Goal: Task Accomplishment & Management: Complete application form

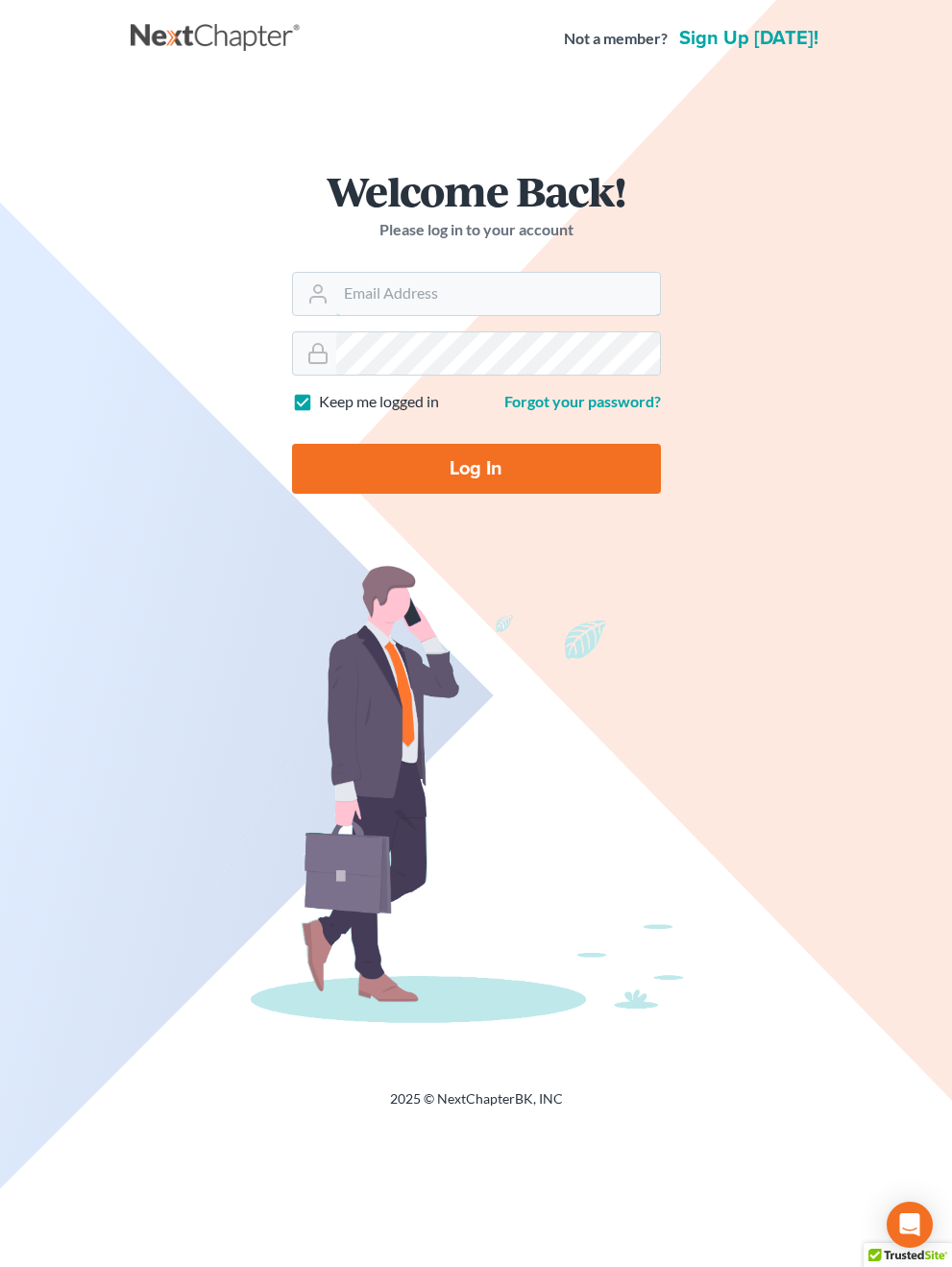
type input "[PERSON_NAME][EMAIL_ADDRESS][DOMAIN_NAME]"
click at [476, 467] on input "Log In" at bounding box center [476, 468] width 369 height 50
type input "Thinking..."
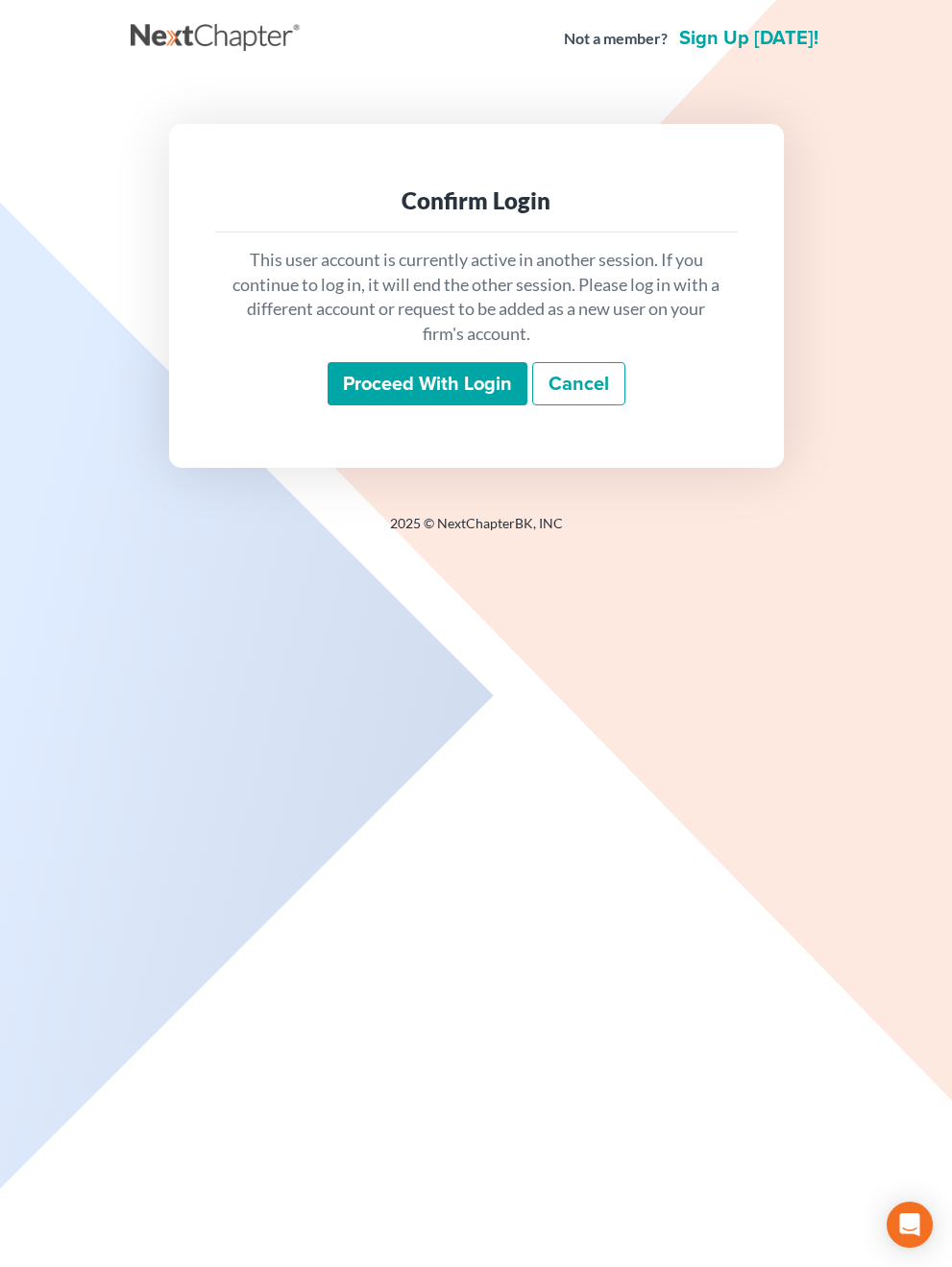
click at [437, 387] on input "Proceed with login" at bounding box center [427, 383] width 200 height 44
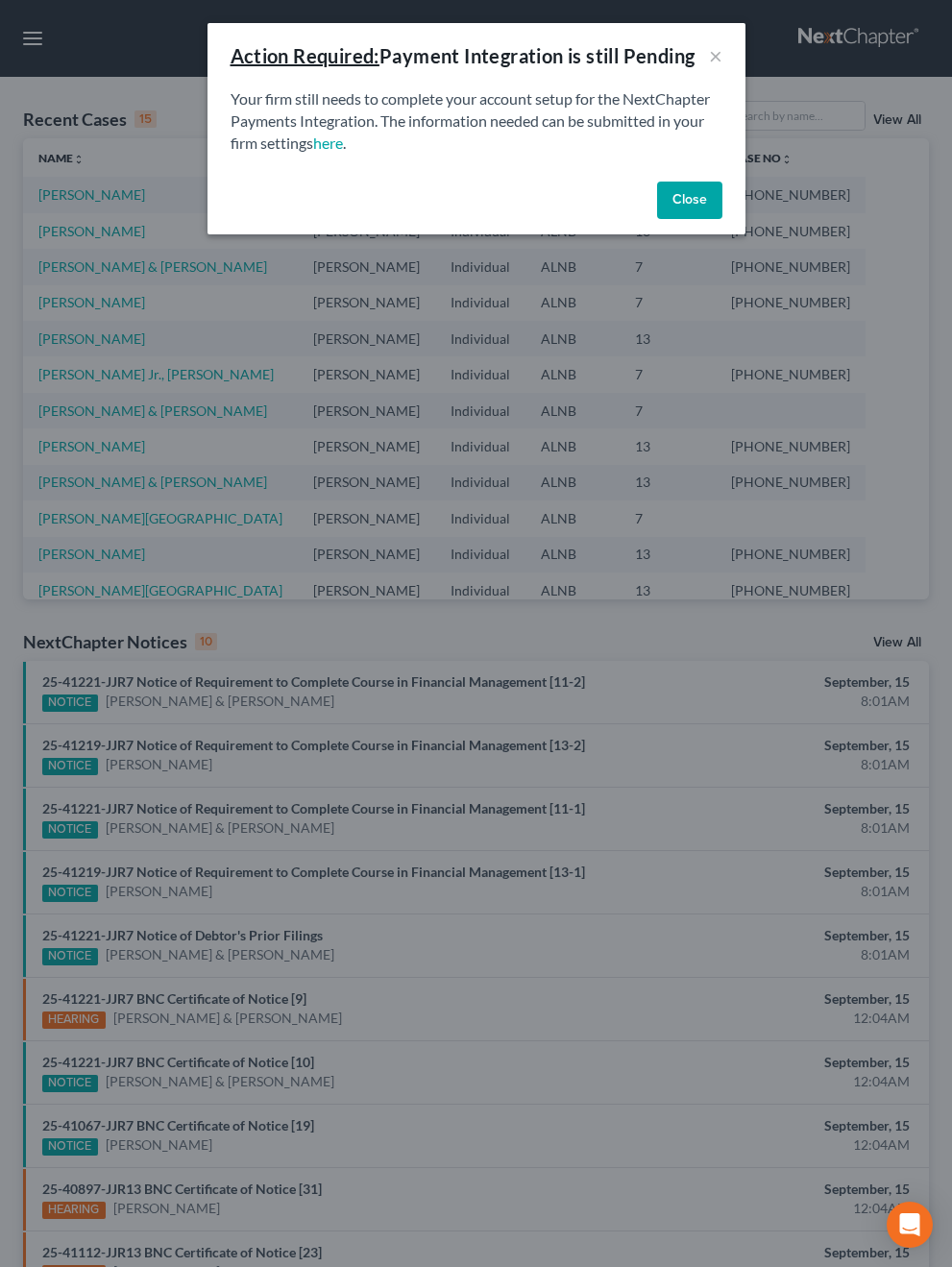
click at [713, 182] on button "Close" at bounding box center [690, 200] width 65 height 38
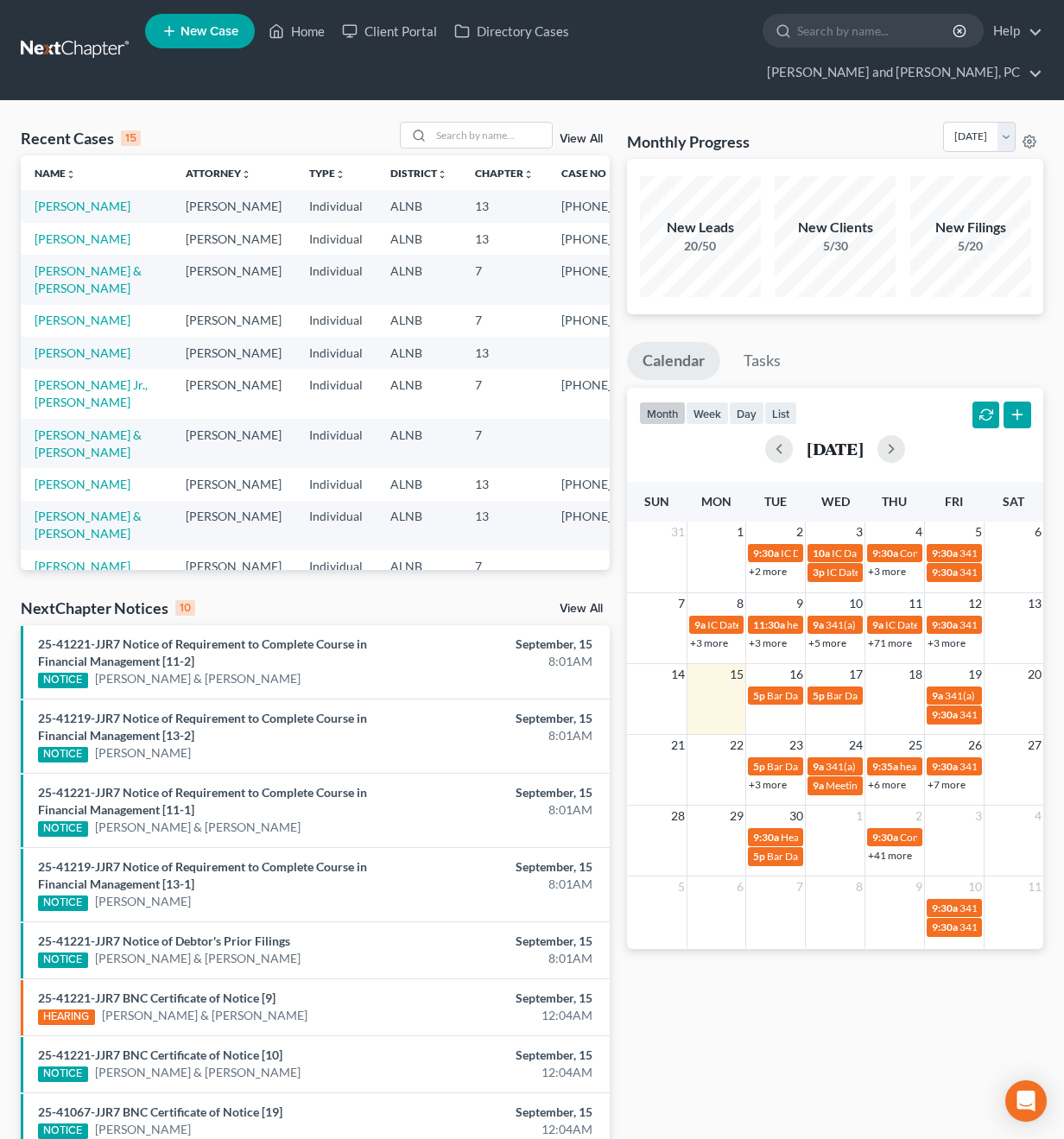
click at [215, 32] on span "New Case" at bounding box center [209, 32] width 58 height 13
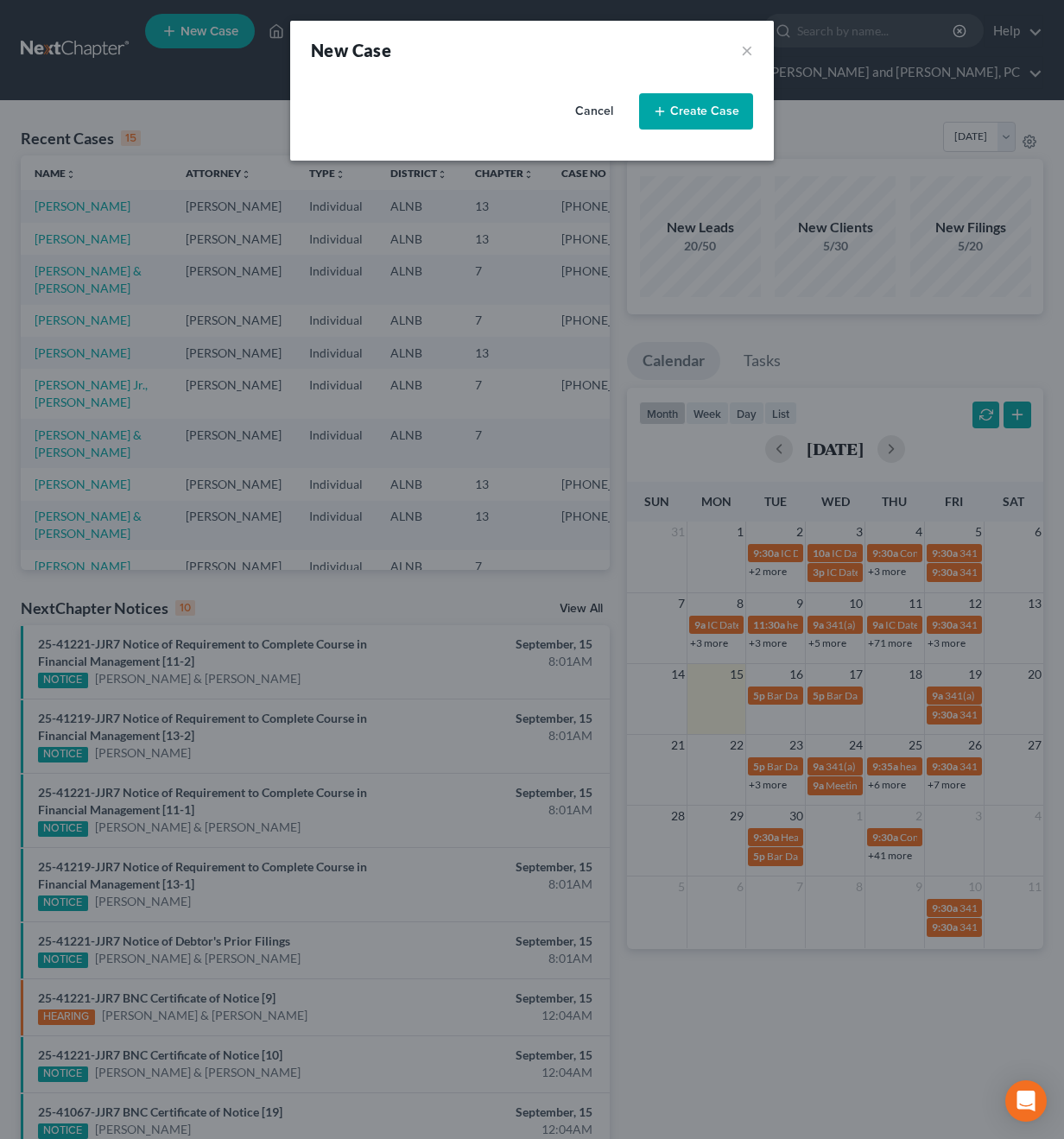
select select "1"
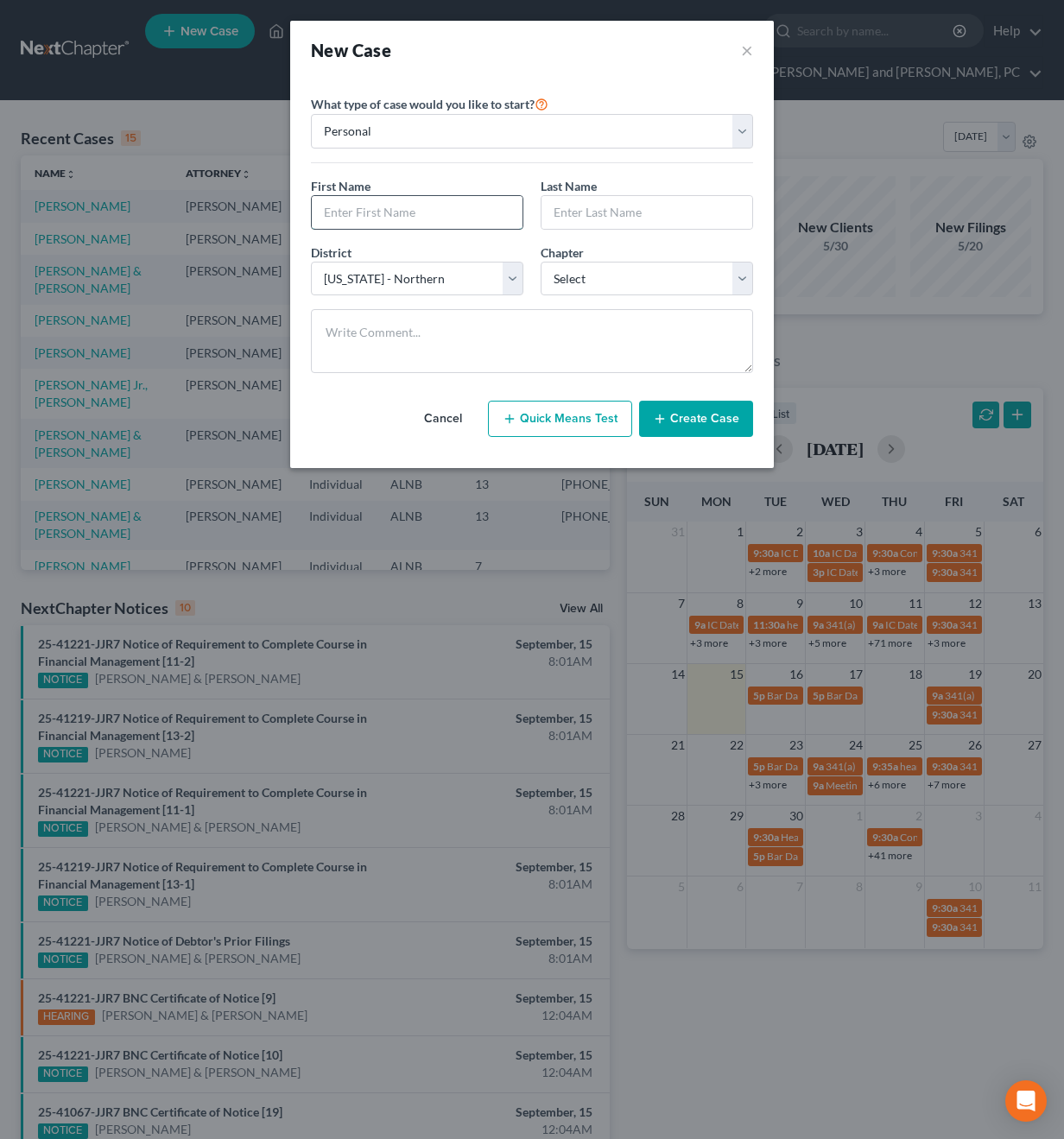
type input "N"
type input "Tyneccia"
type input "Groce"
select select "0"
click at [702, 432] on button "Create Case" at bounding box center [696, 418] width 114 height 36
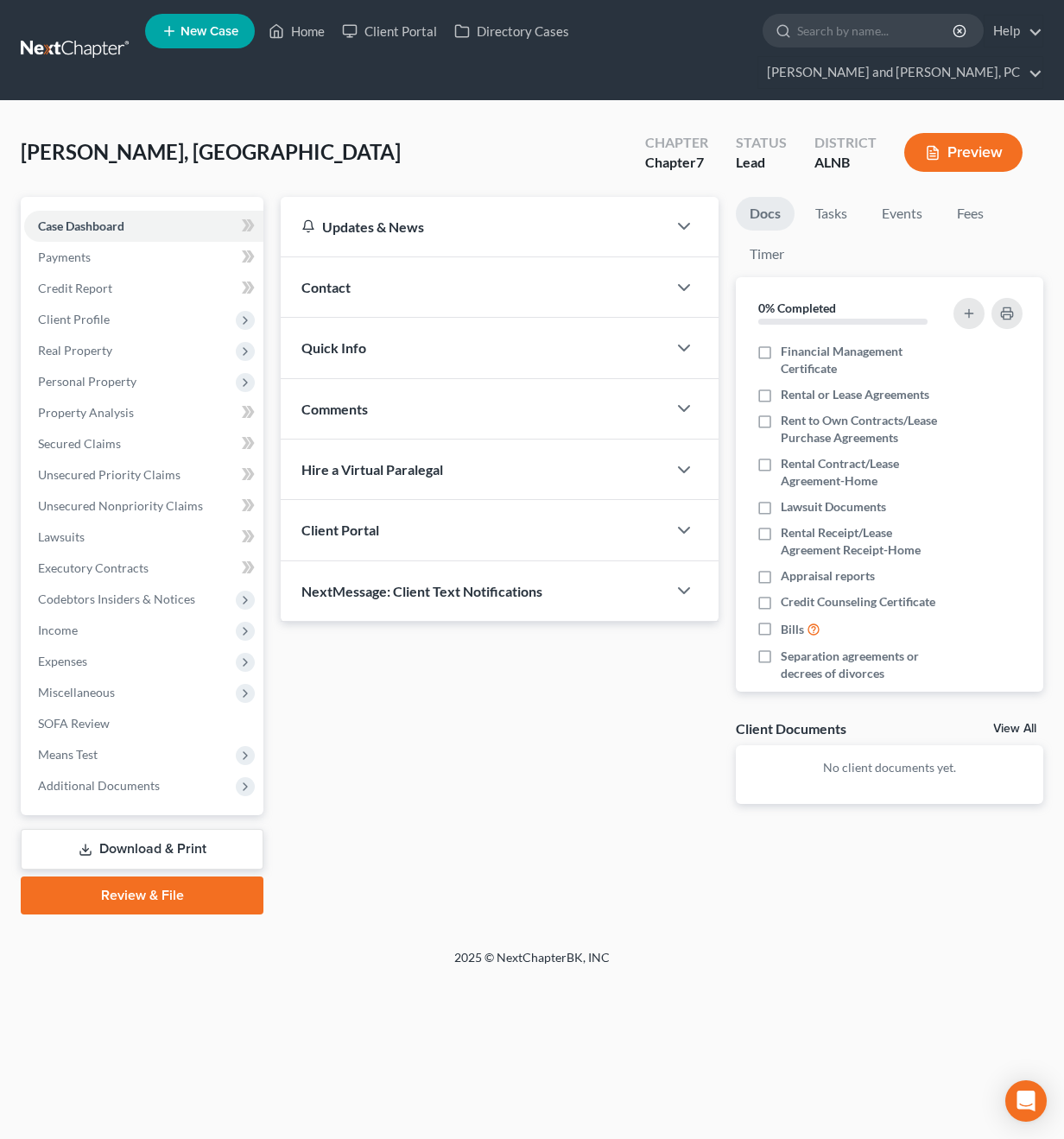
click at [429, 264] on div "Contact" at bounding box center [473, 288] width 386 height 60
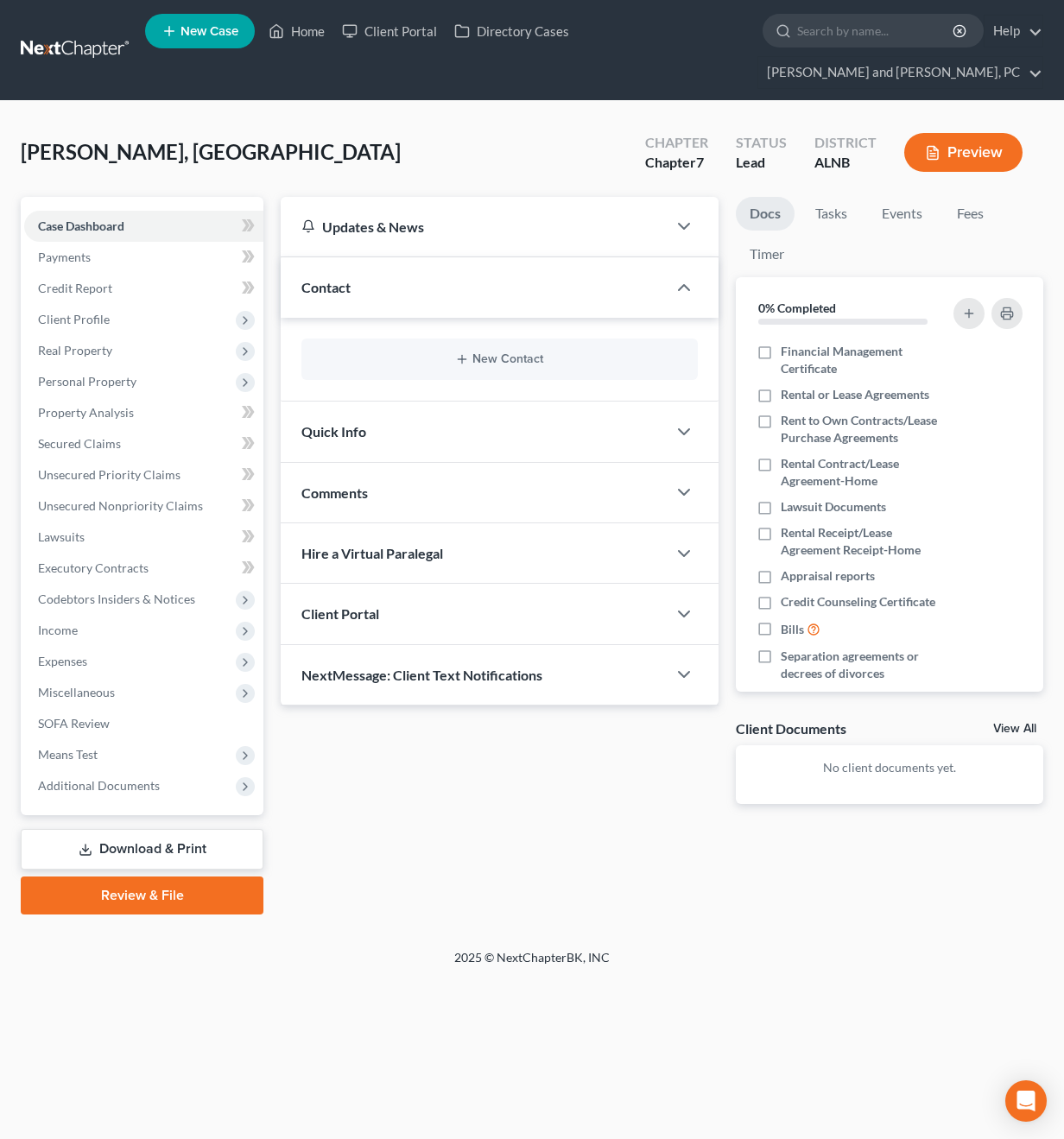
click at [443, 340] on div "New Contact" at bounding box center [500, 359] width 396 height 41
click at [480, 352] on button "New Contact" at bounding box center [500, 359] width 369 height 14
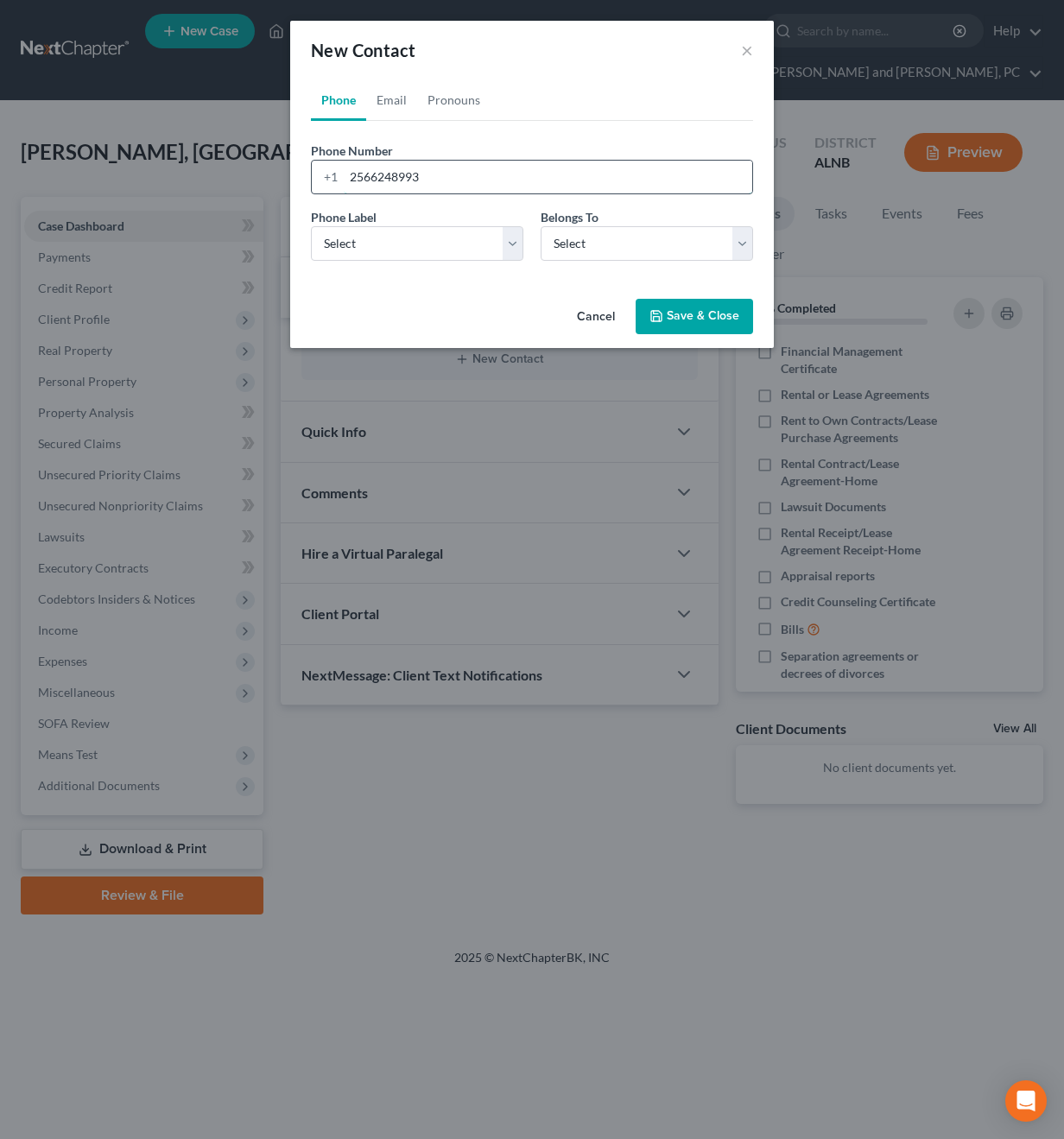
type input "2566248993"
select select "0"
click at [384, 96] on link "Email" at bounding box center [392, 100] width 51 height 41
type input "tynecciagroce12@gmail.com"
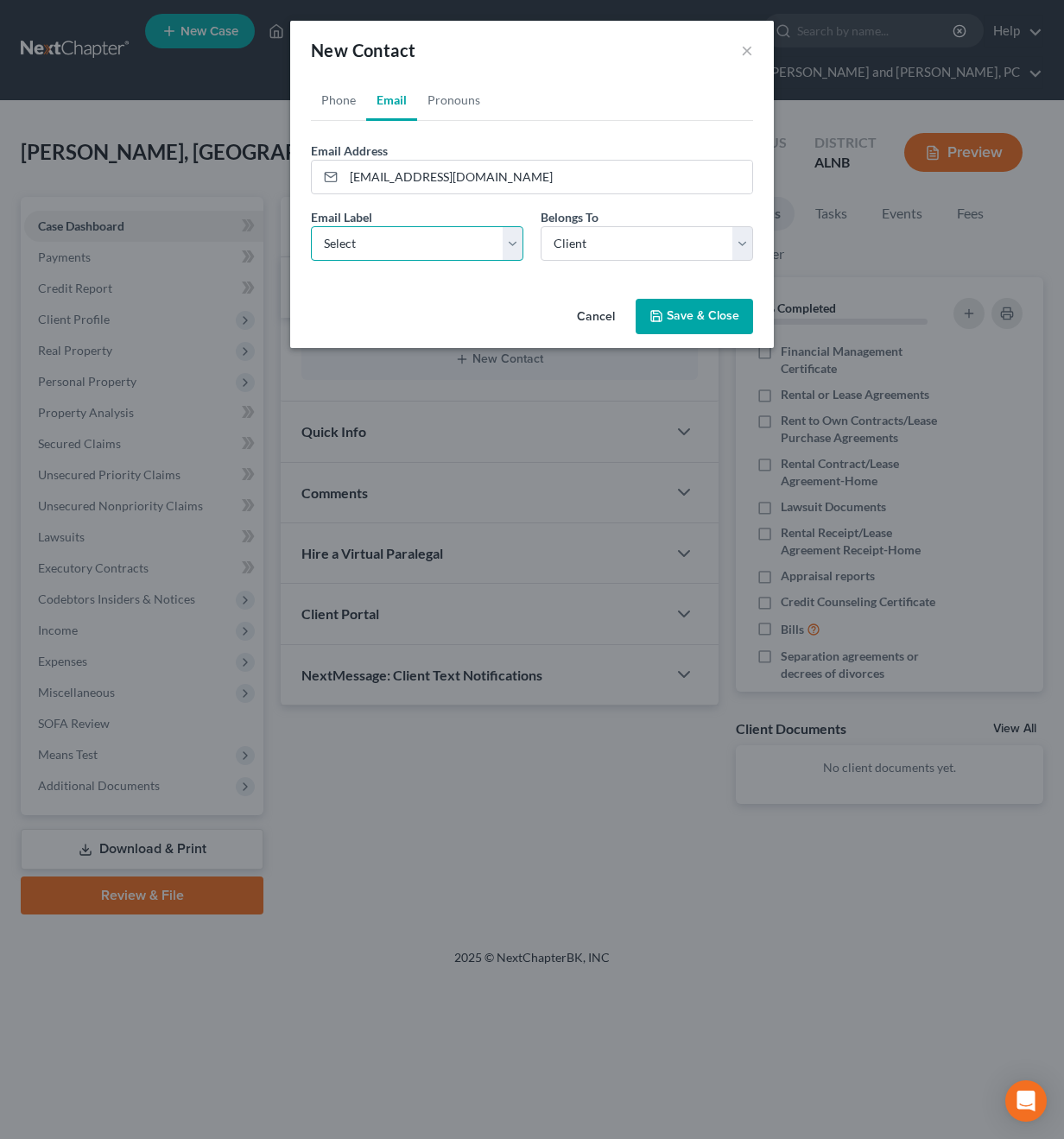
click at [362, 243] on select "Select Home Work Other" at bounding box center [417, 243] width 212 height 34
select select "0"
click at [727, 312] on button "Save & Close" at bounding box center [694, 317] width 117 height 36
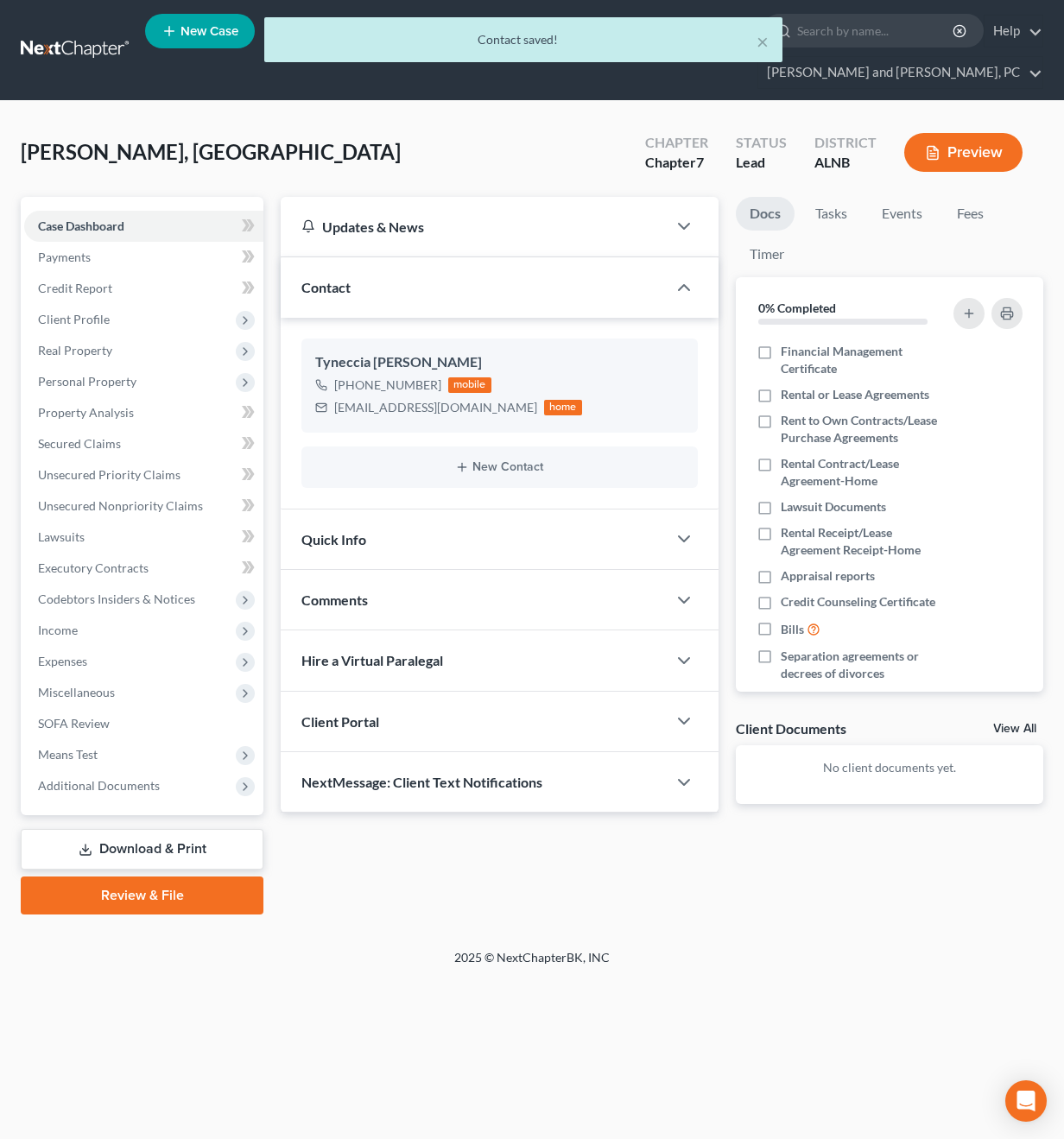
click at [594, 521] on div "Quick Info" at bounding box center [473, 539] width 386 height 60
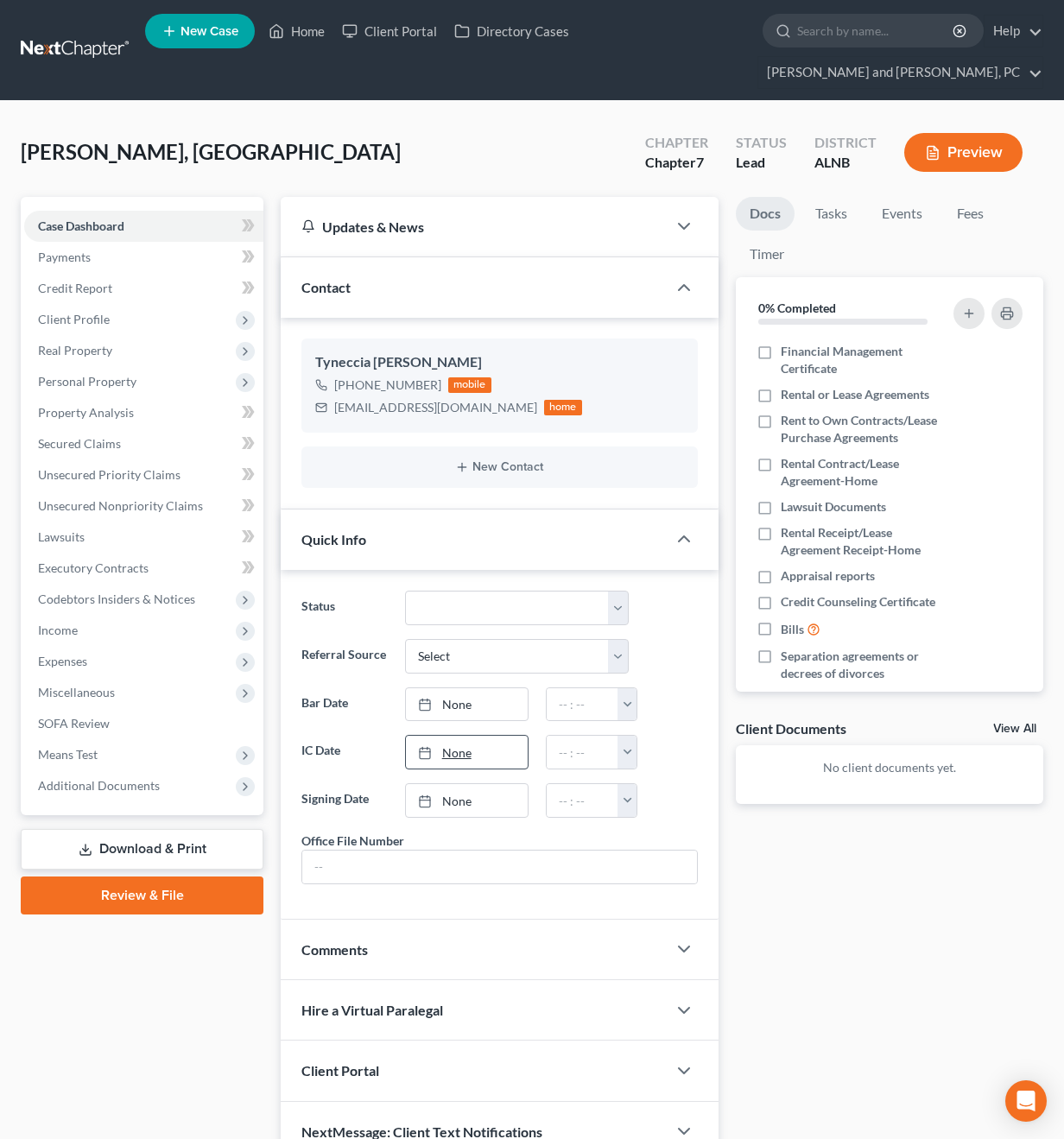
click at [432, 745] on div at bounding box center [430, 752] width 25 height 15
click at [621, 736] on button "button" at bounding box center [627, 751] width 19 height 32
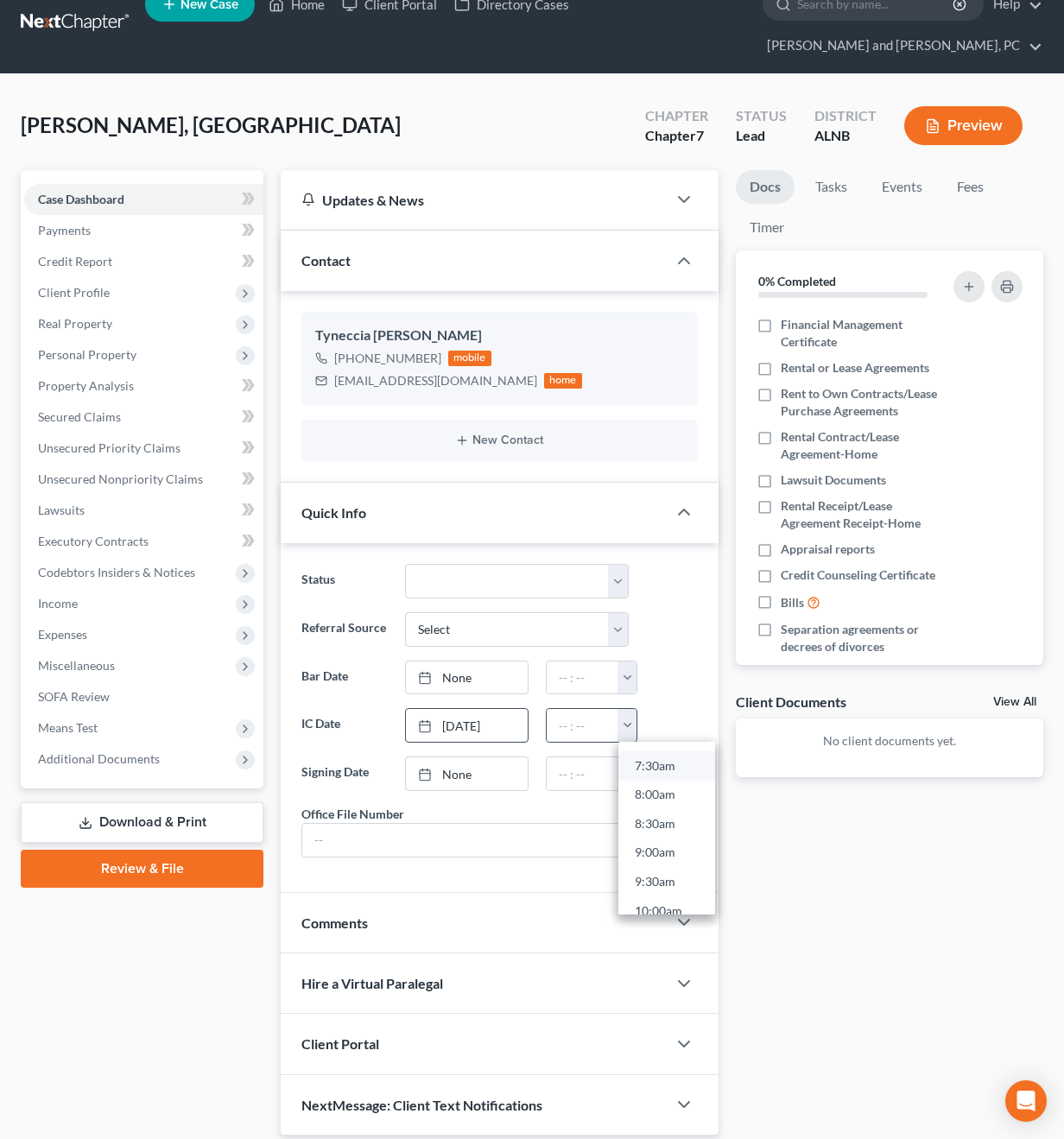
scroll to position [434, 0]
click at [664, 866] on link "9:30am" at bounding box center [666, 880] width 96 height 29
type input "9:30am"
click at [387, 1014] on div "Client Portal" at bounding box center [473, 1043] width 386 height 60
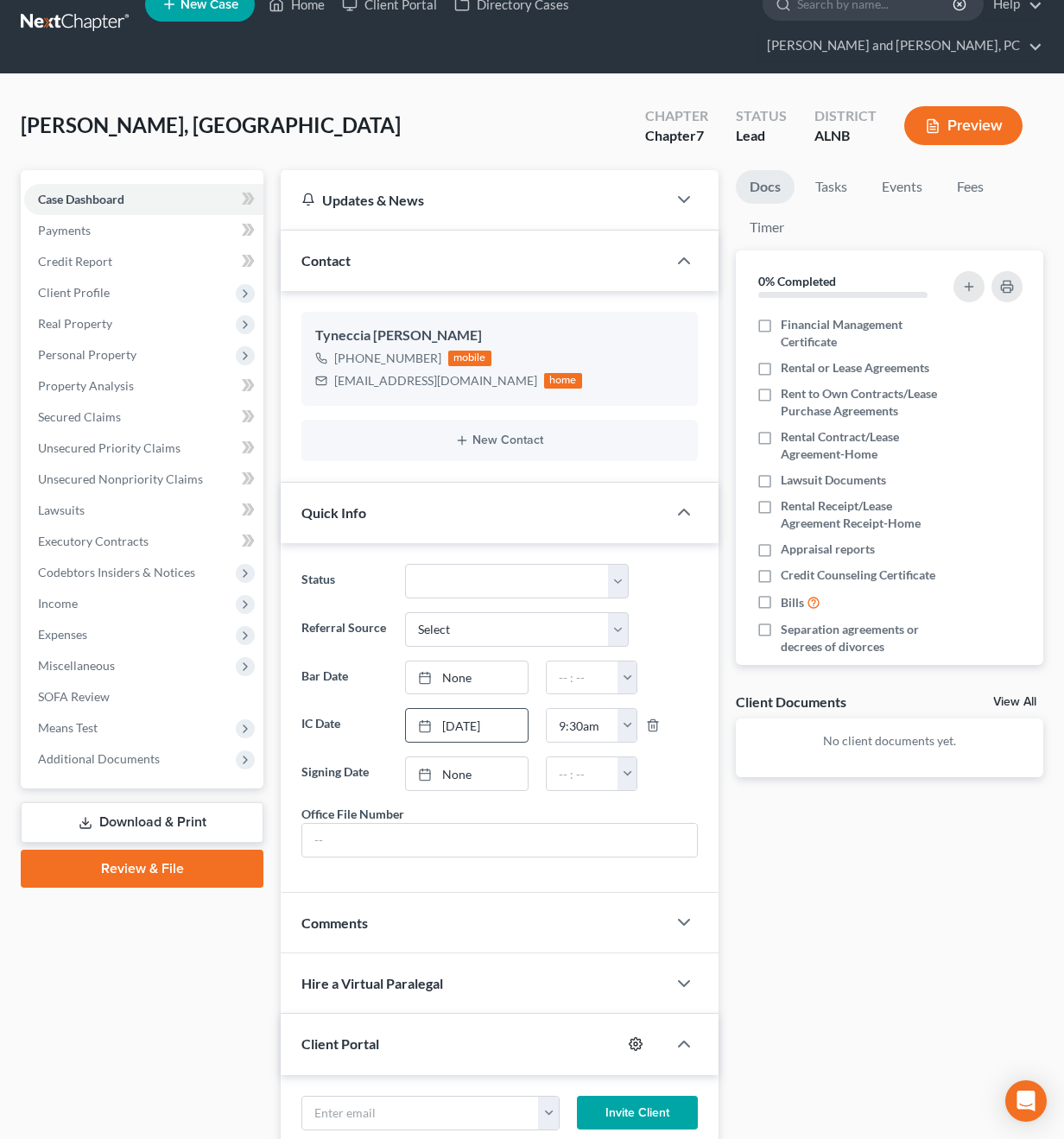
click at [636, 1043] on circle "button" at bounding box center [635, 1044] width 4 height 4
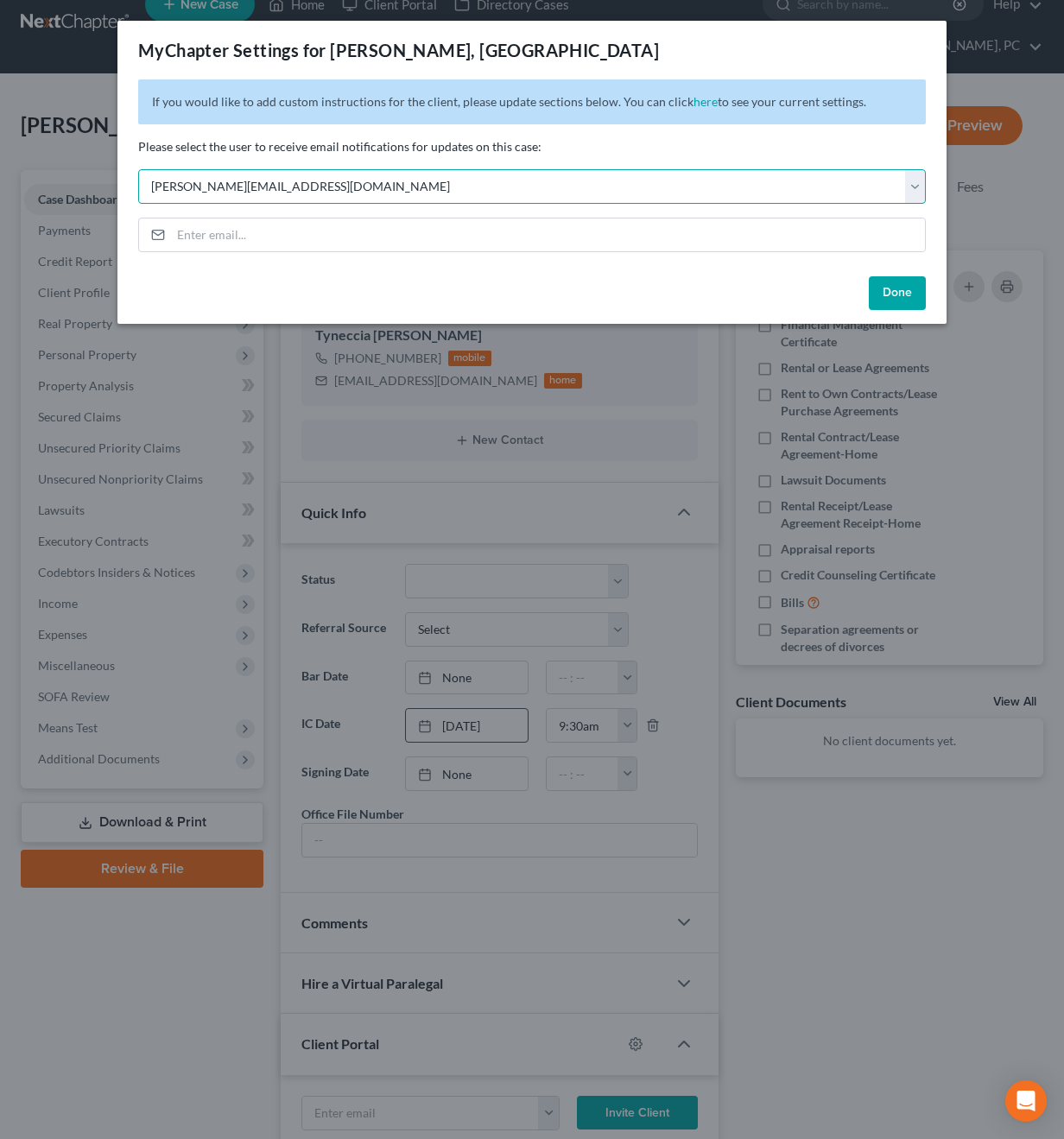
click at [518, 193] on select "Select stacy@jenningsandmesser.com anniston@jenningsandmesser.com gadsden@jenni…" at bounding box center [532, 186] width 787 height 34
select select "1"
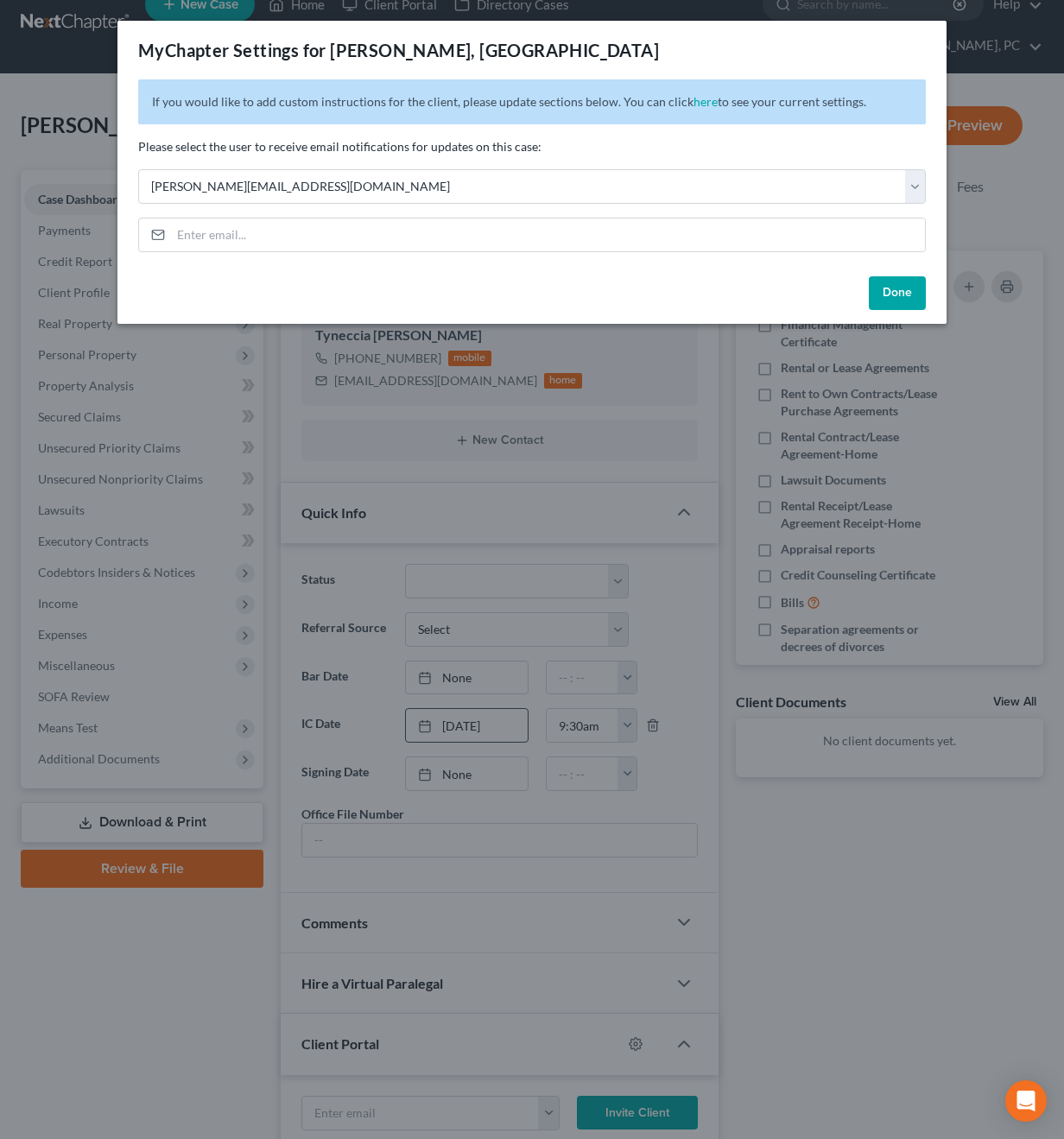
click at [855, 307] on div "Done" at bounding box center [532, 296] width 829 height 55
click at [855, 297] on button "Done" at bounding box center [897, 293] width 57 height 34
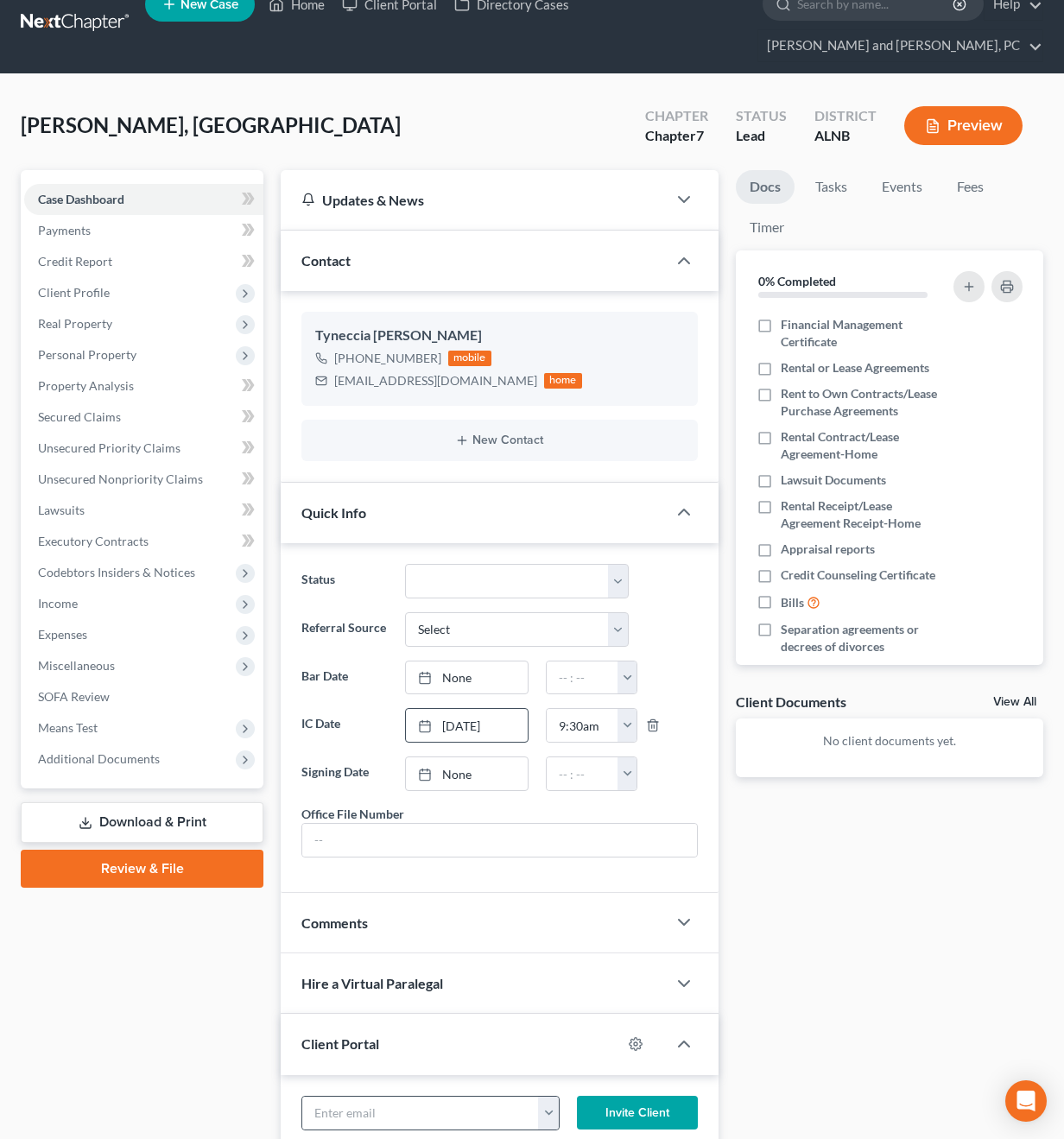
click at [543, 1097] on button "button" at bounding box center [549, 1113] width 21 height 32
click at [585, 1061] on link "tynecciagroce12@gmail.com" at bounding box center [656, 1075] width 236 height 29
type input "tynecciagroce12@gmail.com"
click at [639, 1096] on button "Invite Client" at bounding box center [637, 1113] width 121 height 34
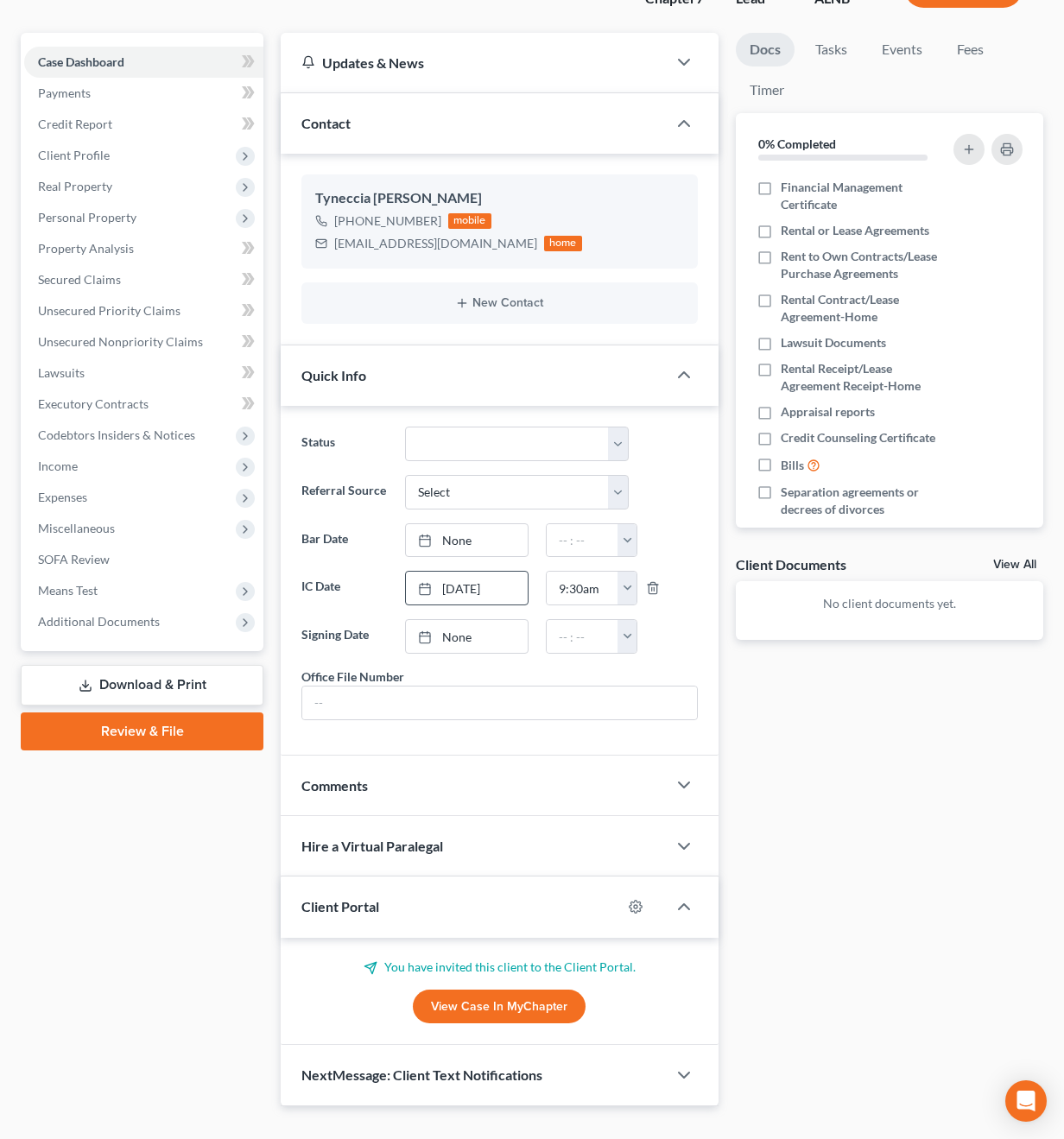
scroll to position [163, 0]
click at [685, 1066] on icon "button" at bounding box center [684, 1077] width 21 height 21
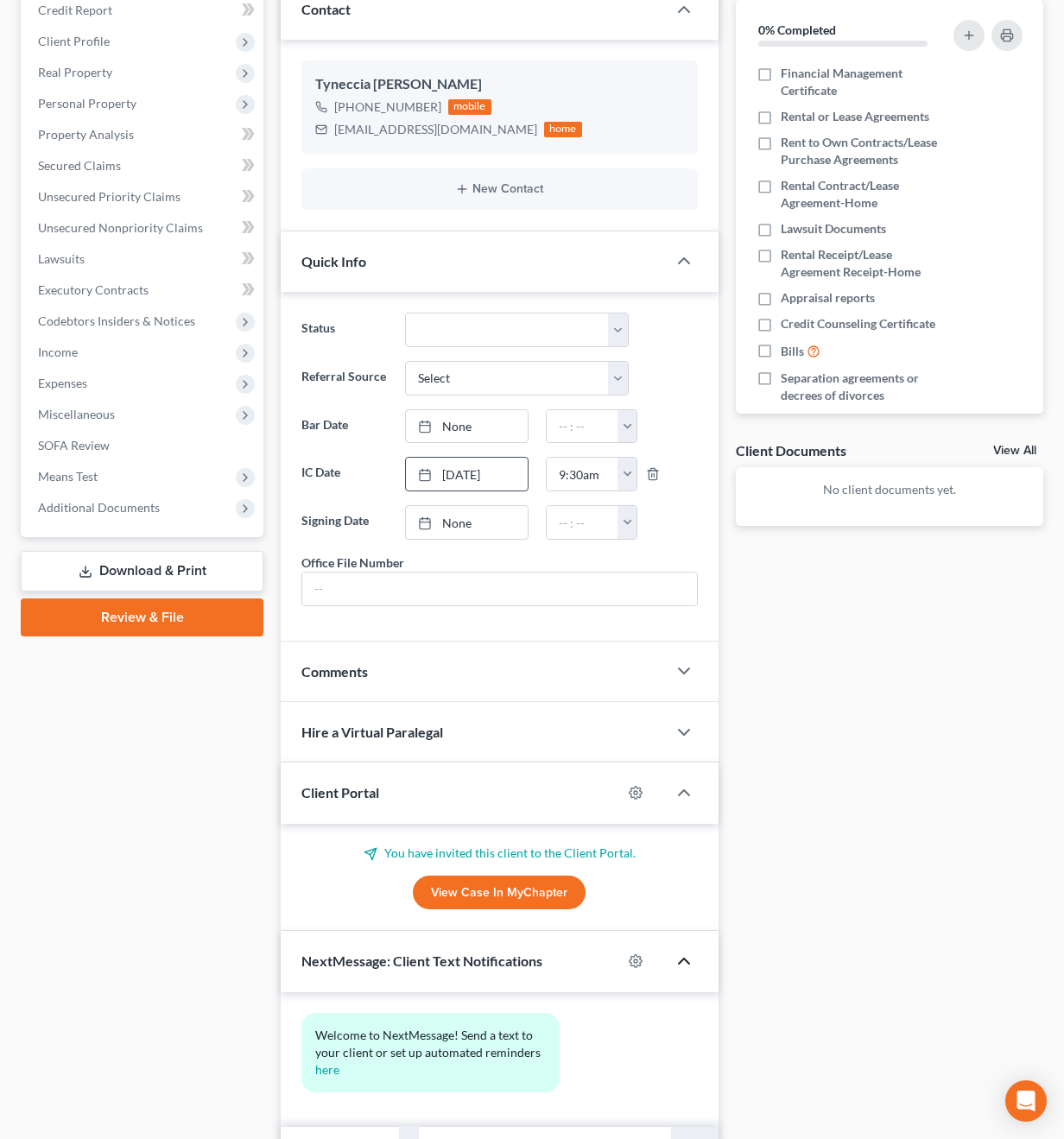
scroll to position [279, 0]
click at [641, 941] on div "NextMessage: Client Text Notifications" at bounding box center [499, 960] width 437 height 61
click at [636, 953] on icon "button" at bounding box center [635, 960] width 14 height 14
select select "0"
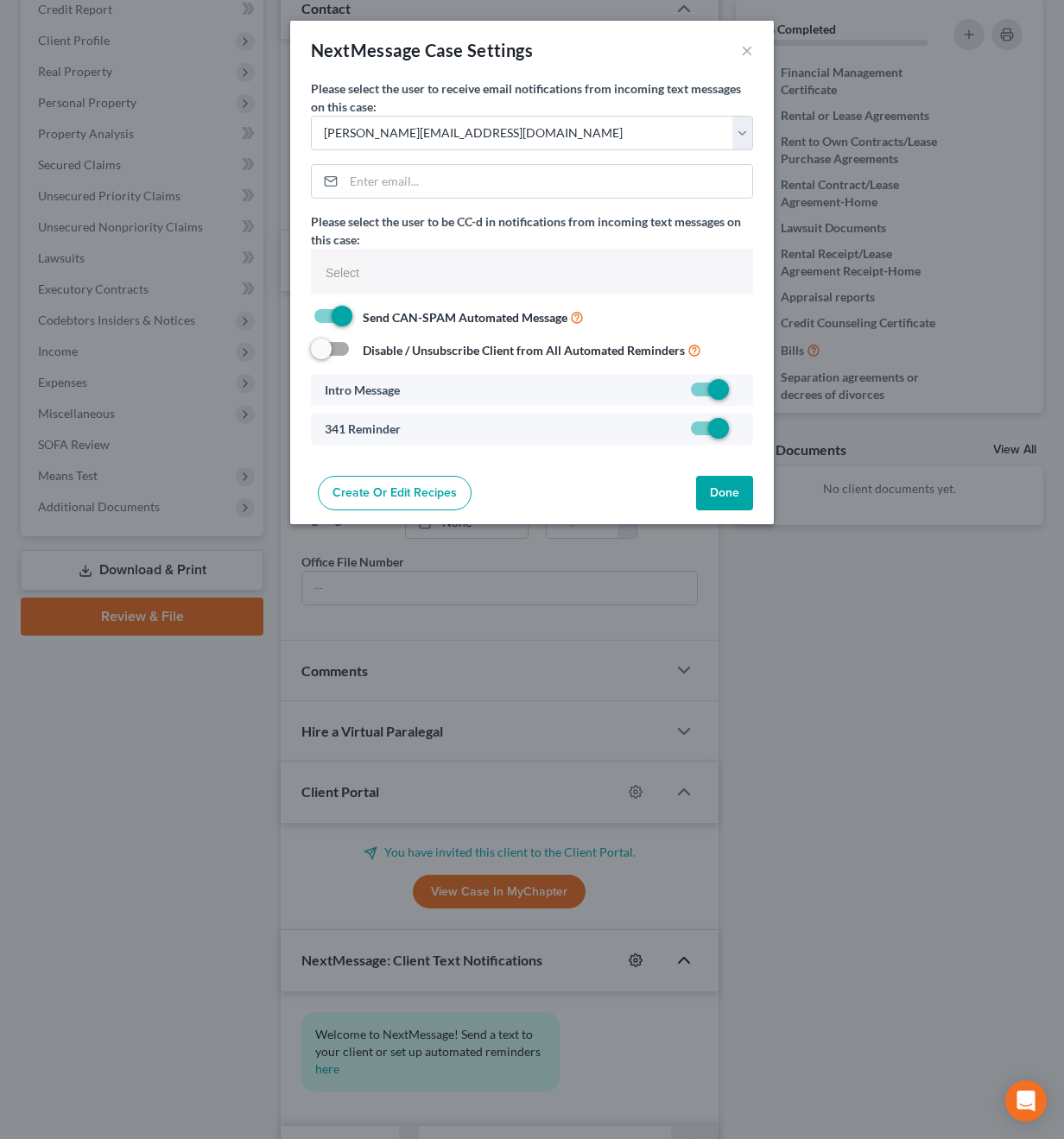
select select
click at [520, 123] on select "Select stacy@jenningsandmesser.com anniston@jenningsandmesser.com gadsden@jenni…" at bounding box center [532, 132] width 442 height 34
select select "1"
click at [726, 490] on button "Done" at bounding box center [724, 493] width 57 height 34
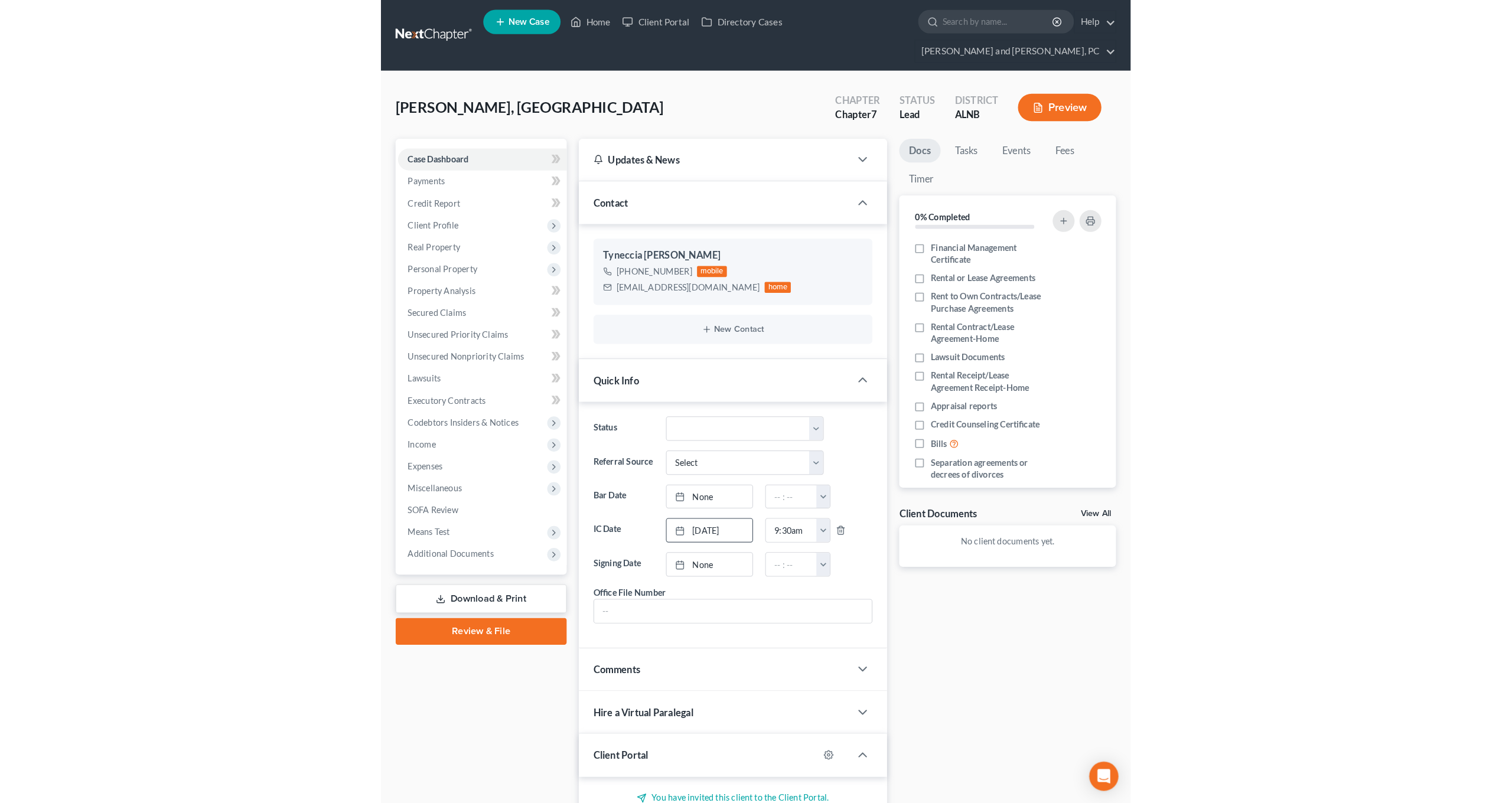
scroll to position [0, 0]
